Goal: Communication & Community: Answer question/provide support

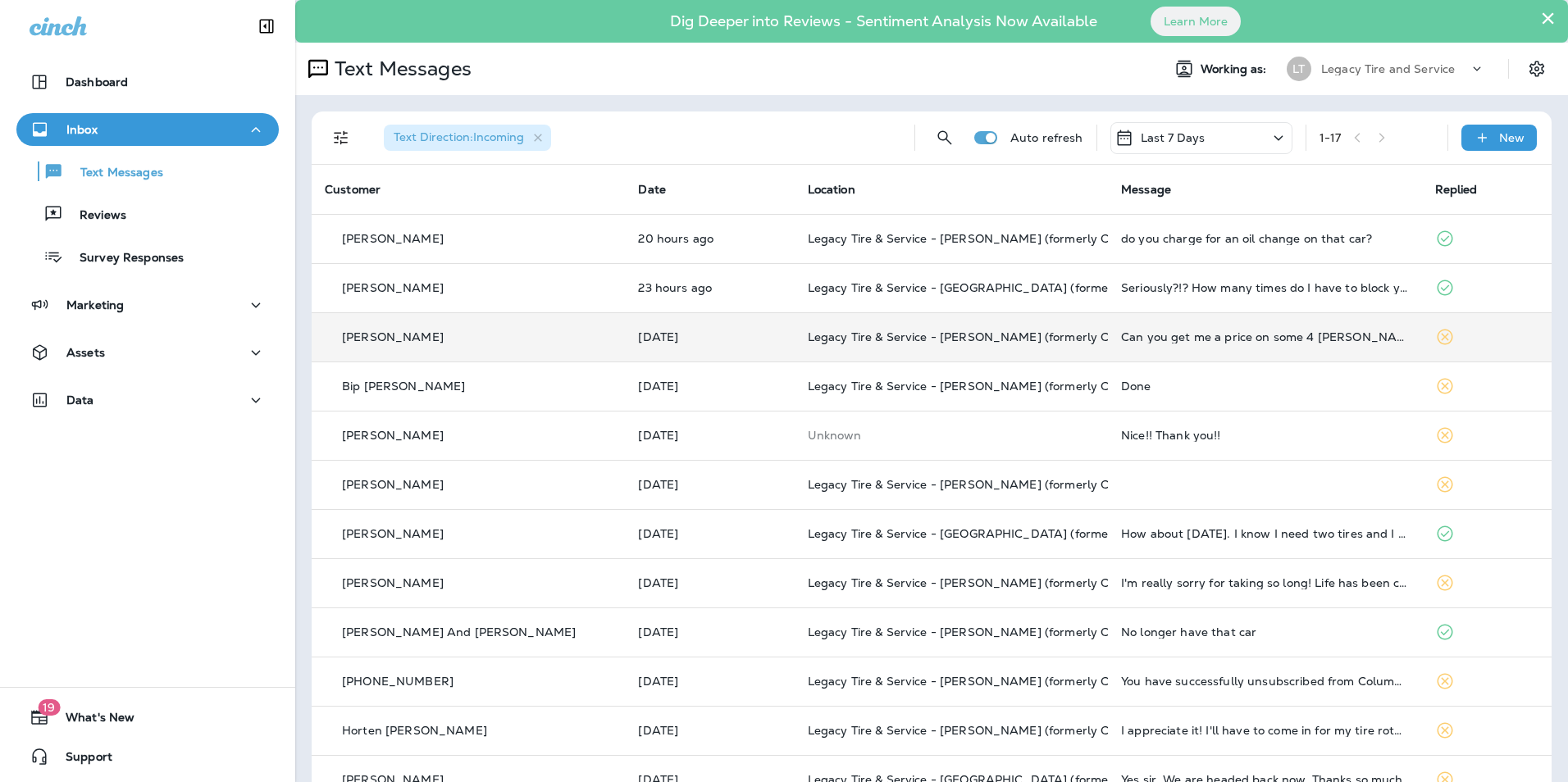
click at [463, 332] on div "[PERSON_NAME]" at bounding box center [469, 337] width 288 height 17
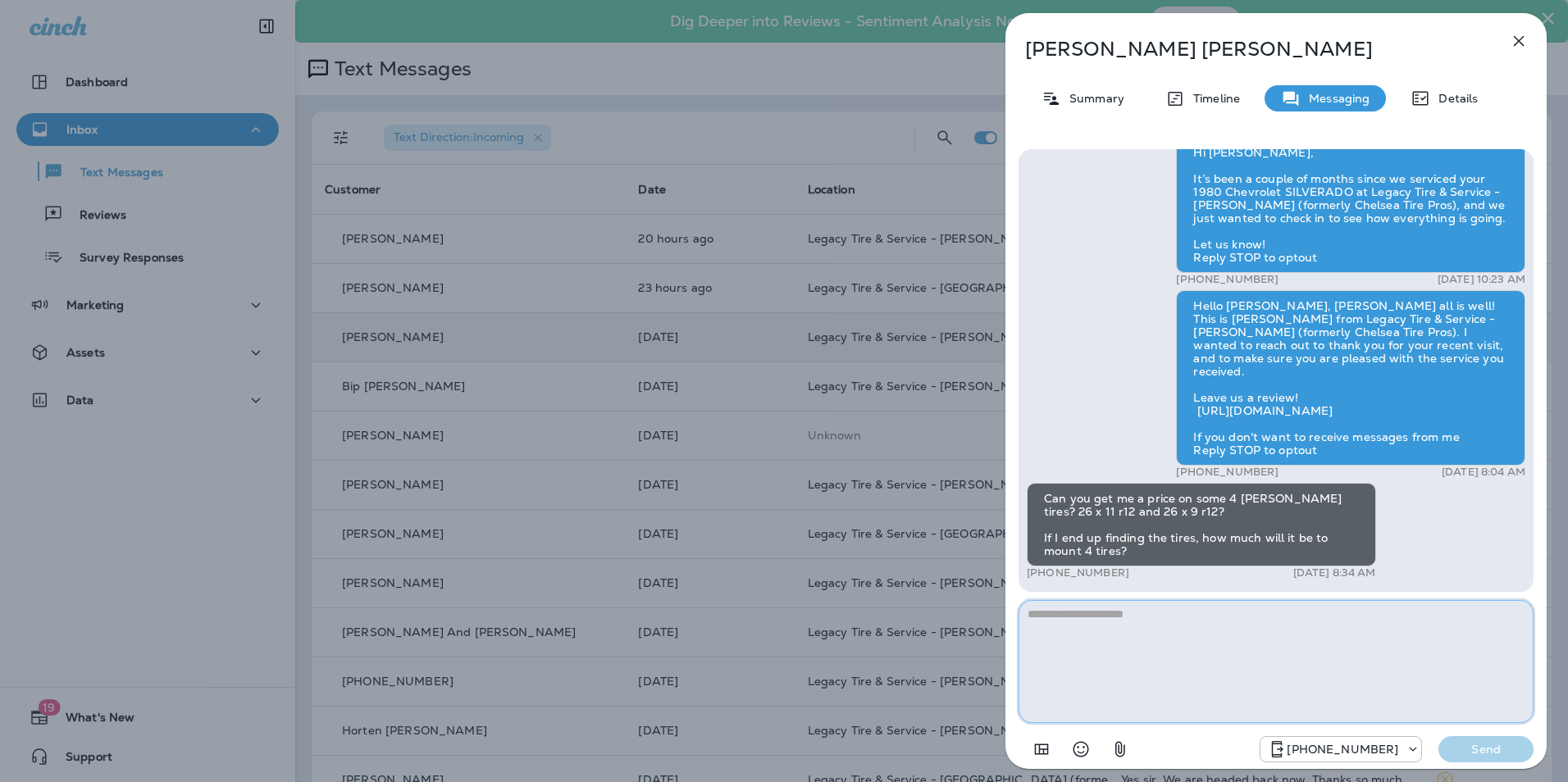
click at [1113, 644] on textarea at bounding box center [1276, 661] width 515 height 123
type textarea "**********"
click at [1510, 760] on button "Send" at bounding box center [1486, 748] width 95 height 26
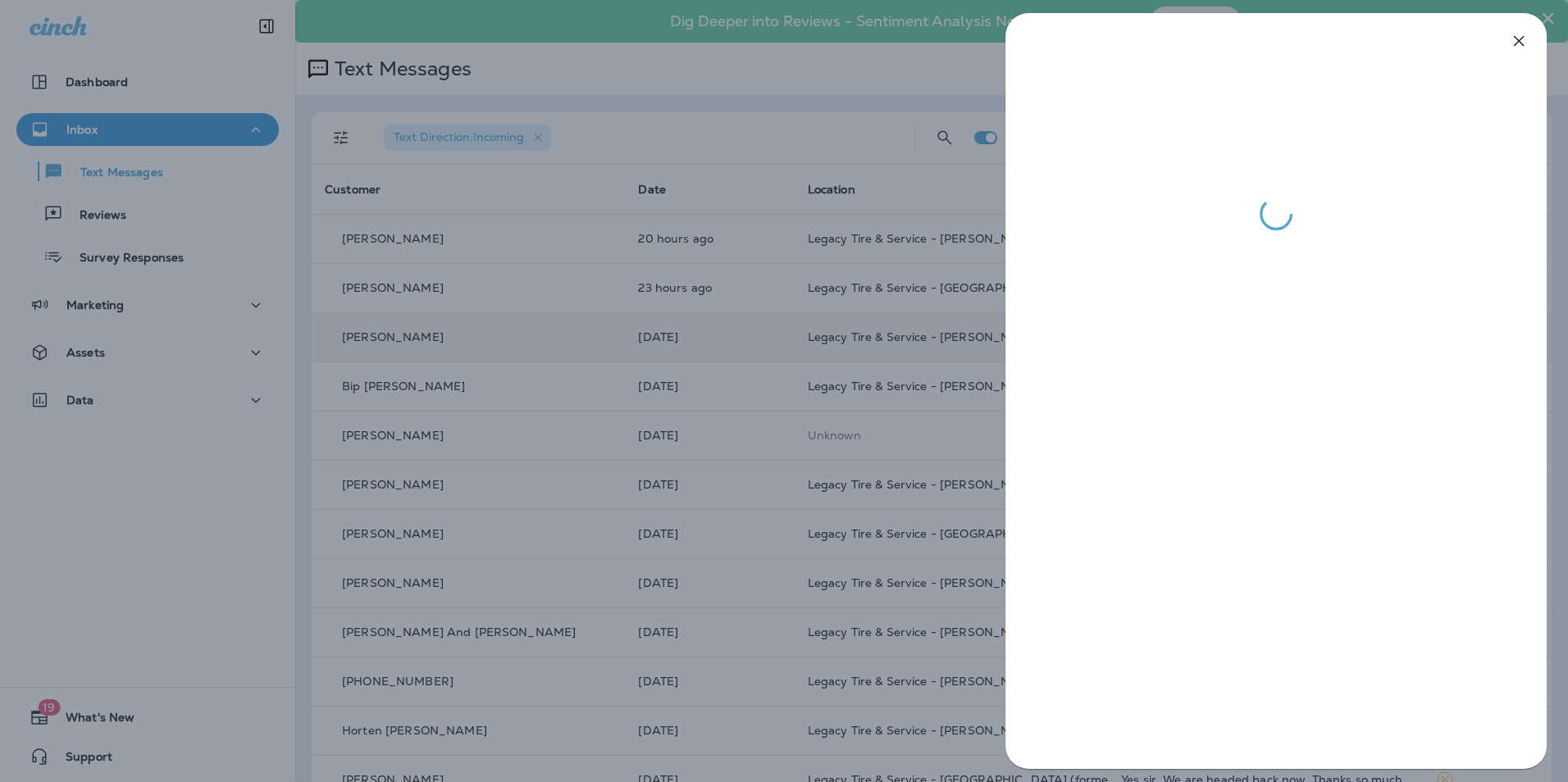
click at [666, 320] on div at bounding box center [784, 391] width 1568 height 782
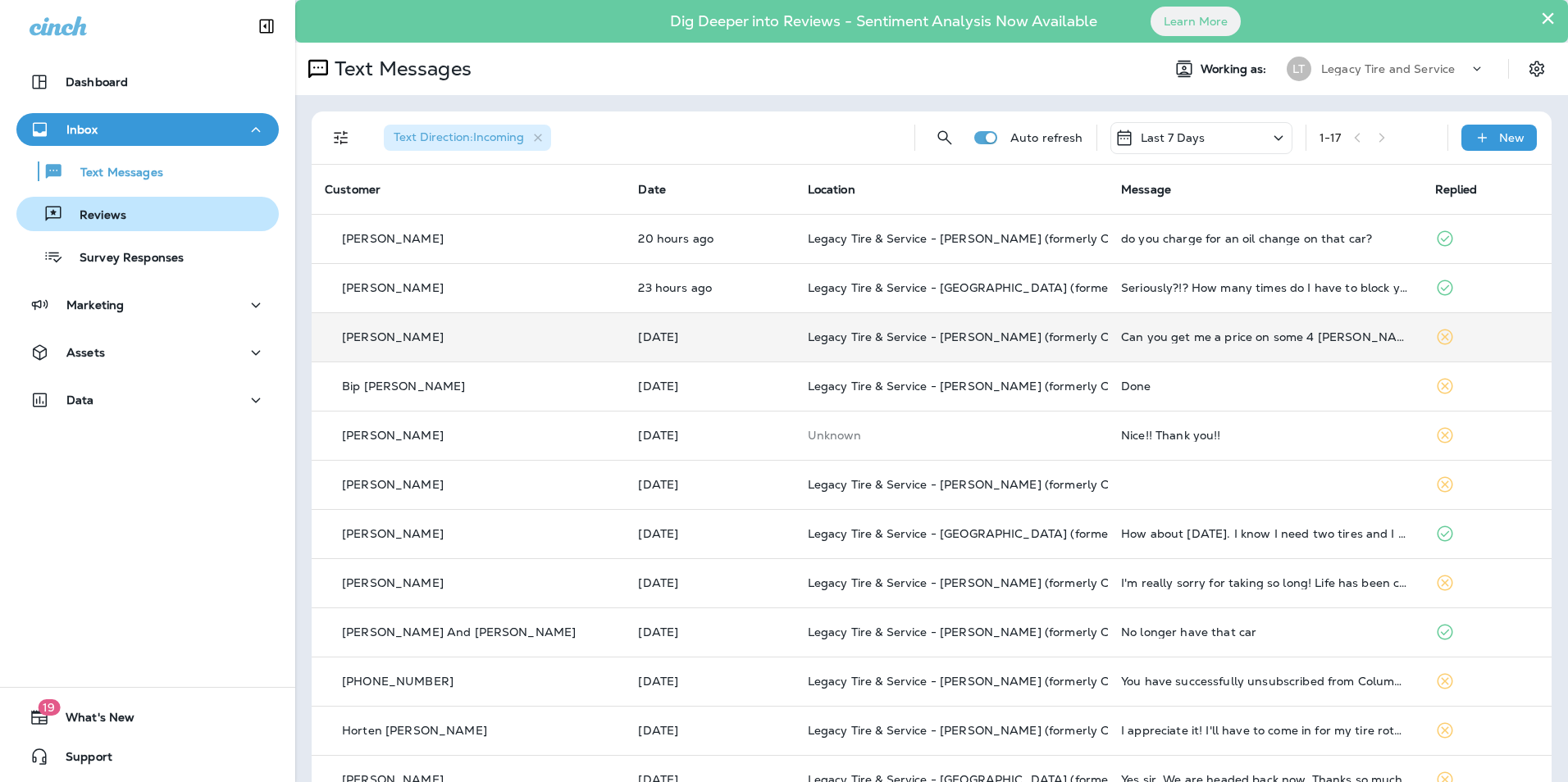
click at [166, 212] on div "Reviews" at bounding box center [148, 215] width 249 height 25
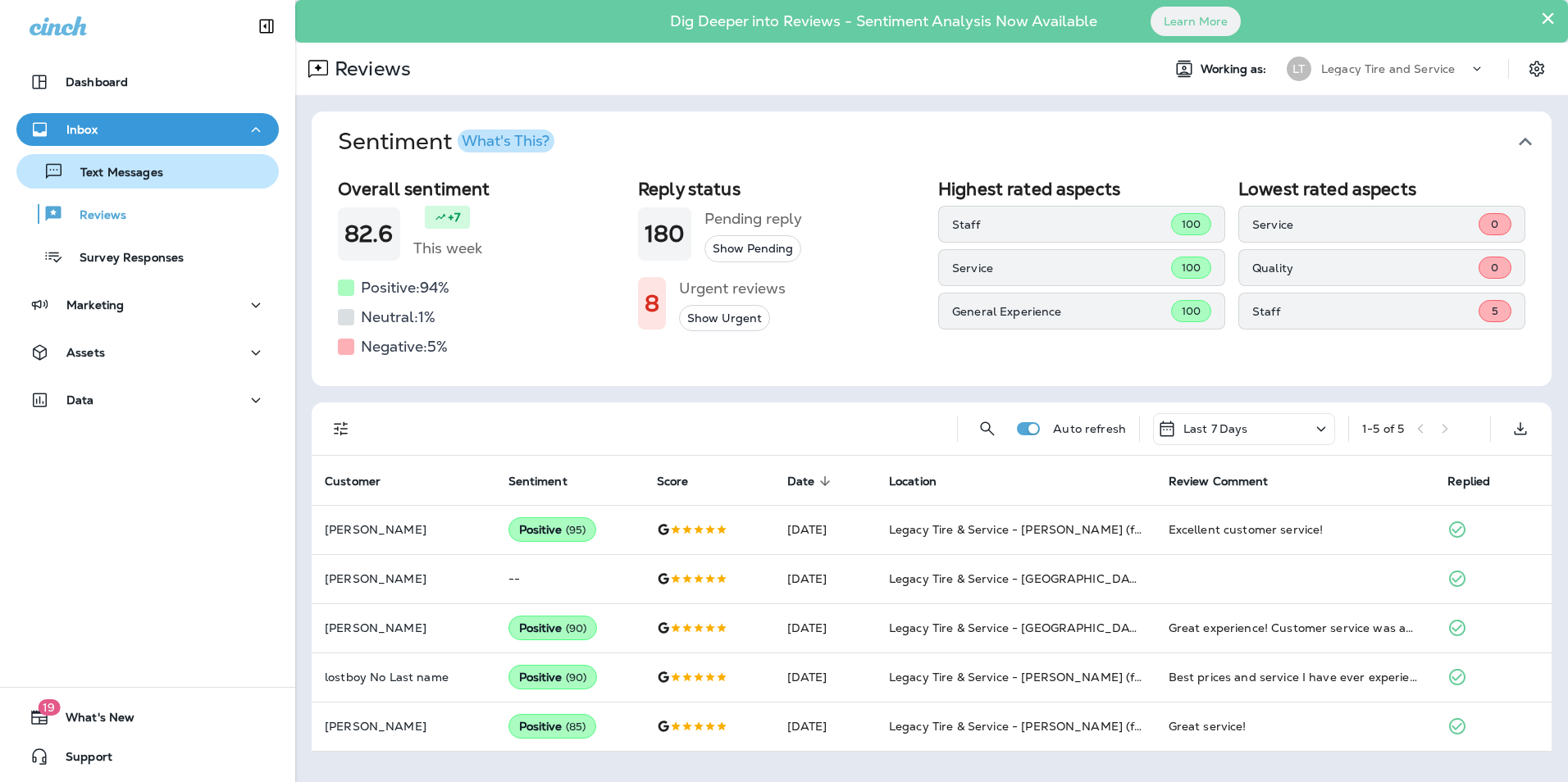
click at [207, 172] on div "Text Messages" at bounding box center [148, 172] width 249 height 25
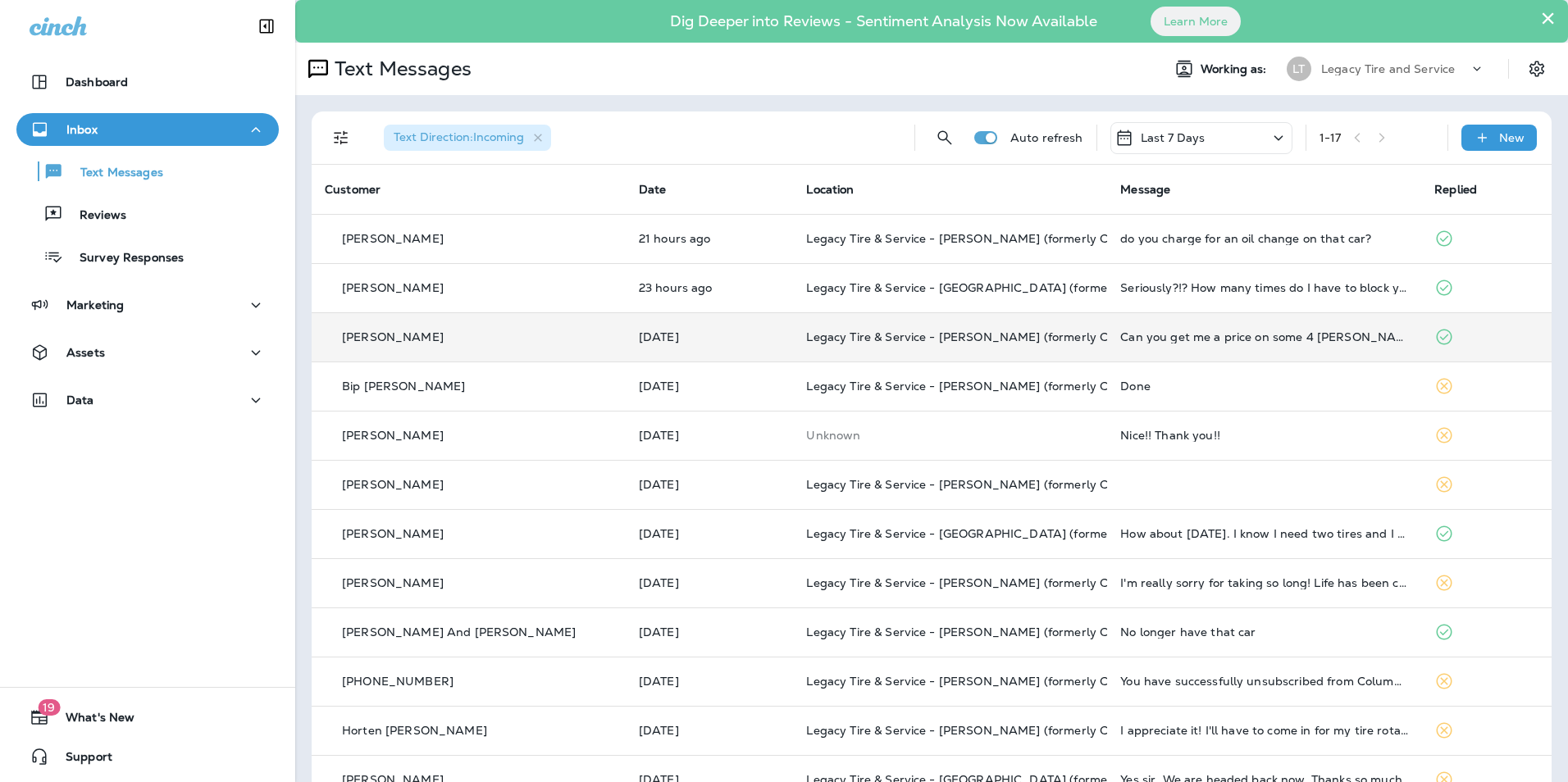
click at [521, 350] on td "[PERSON_NAME]" at bounding box center [469, 336] width 314 height 49
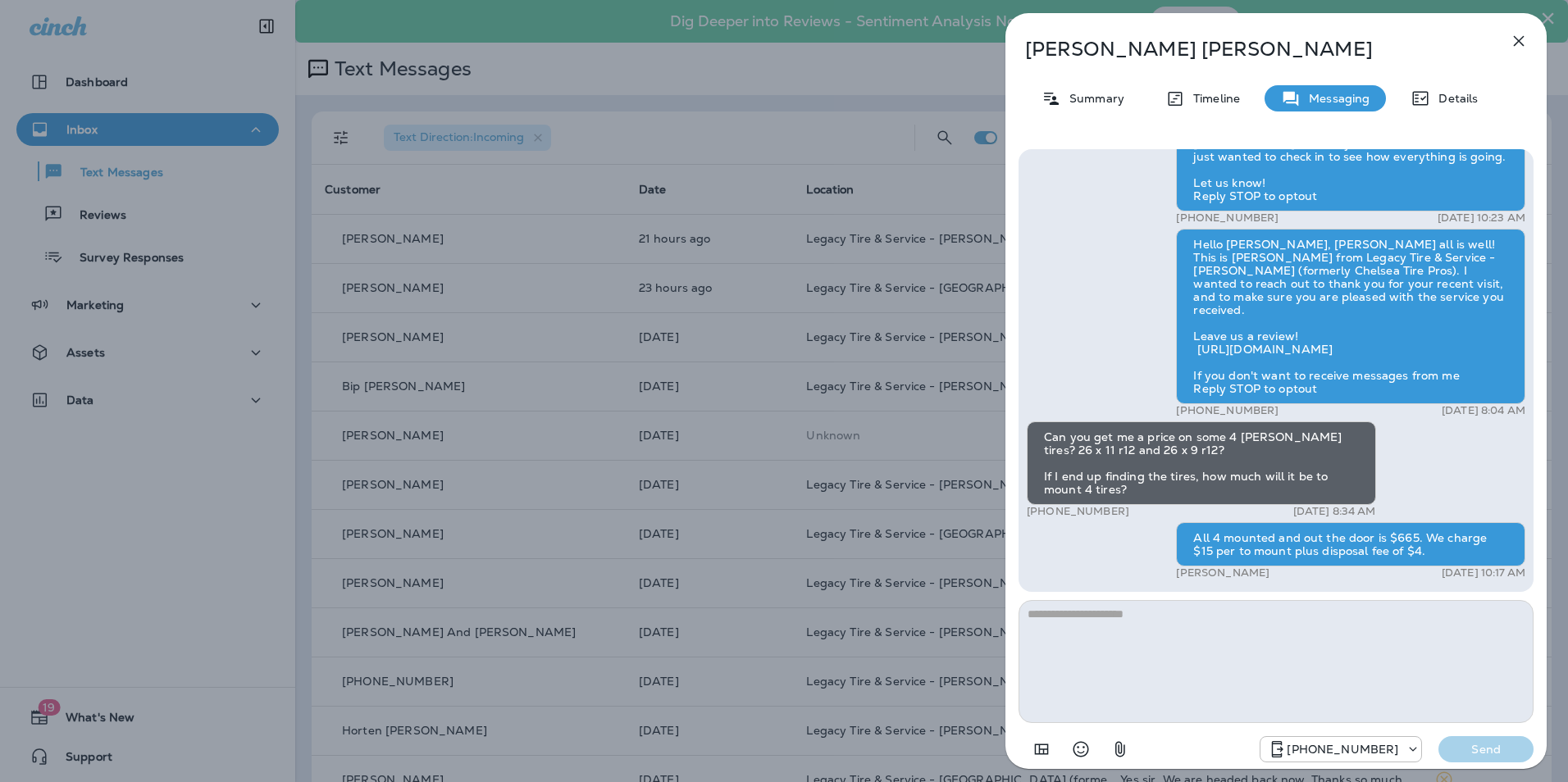
click at [1512, 39] on icon "button" at bounding box center [1519, 41] width 20 height 20
